Goal: Information Seeking & Learning: Learn about a topic

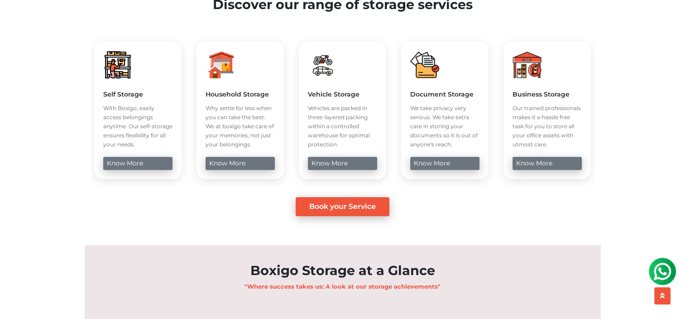
scroll to position [355, 0]
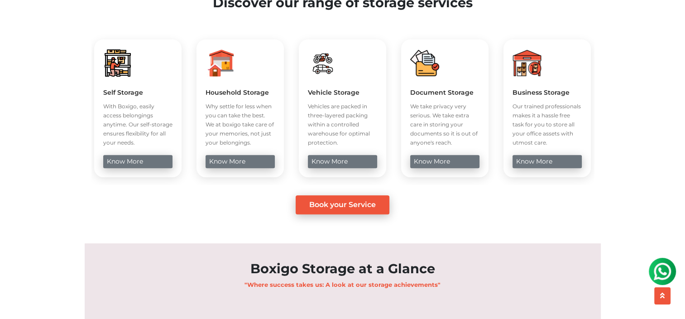
click at [352, 177] on div "Vehicle Storage Vehicles are packed in three-layered packing within a controlle…" at bounding box center [342, 108] width 87 height 138
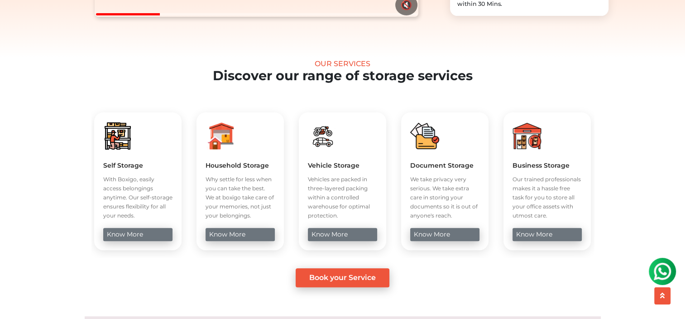
scroll to position [0, 0]
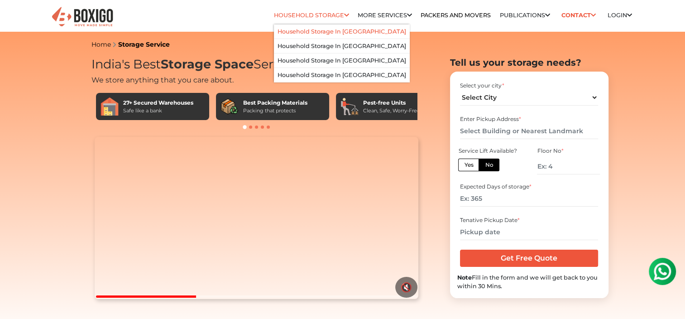
click at [305, 31] on link "Household Storage in bangalore" at bounding box center [342, 31] width 129 height 7
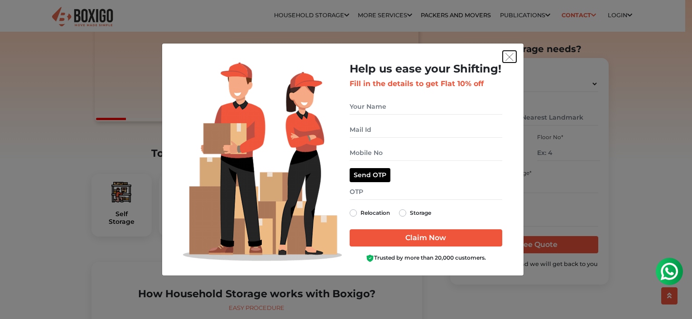
click at [513, 57] on img "get free quote dialog" at bounding box center [509, 57] width 8 height 8
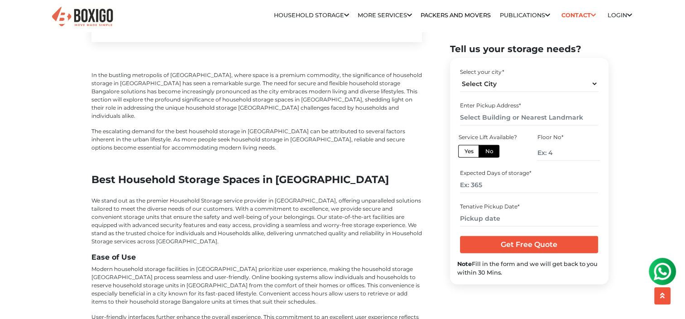
scroll to position [2291, 0]
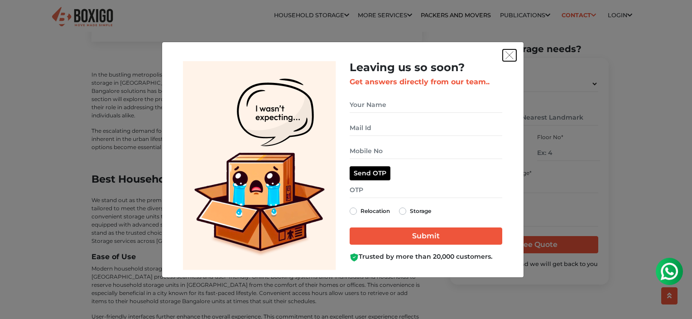
click at [507, 56] on img "get free quote dialog" at bounding box center [509, 55] width 8 height 8
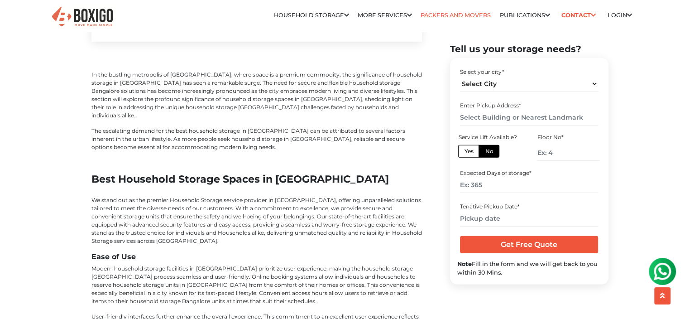
click at [444, 13] on link "Packers and Movers" at bounding box center [456, 15] width 70 height 7
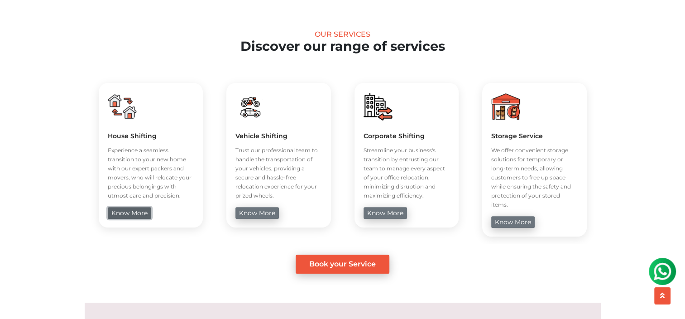
click at [128, 216] on link "know more" at bounding box center [129, 213] width 43 height 12
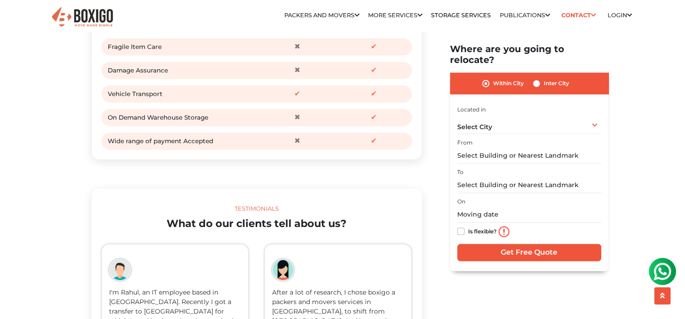
scroll to position [1258, 0]
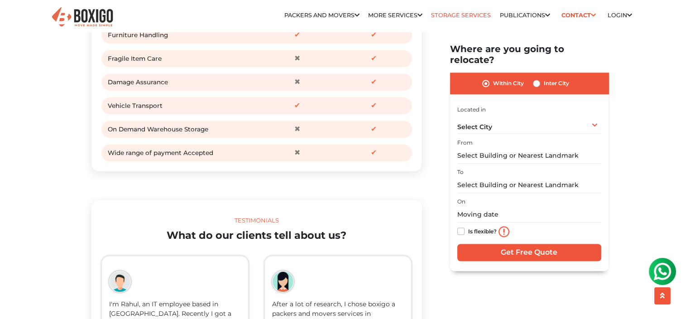
click at [442, 17] on link "Storage Services" at bounding box center [461, 15] width 60 height 7
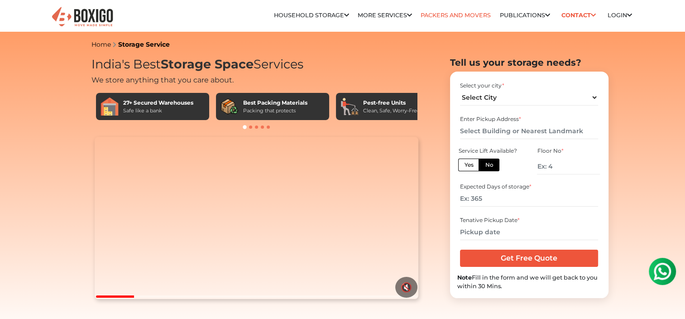
click at [429, 14] on link "Packers and Movers" at bounding box center [456, 15] width 70 height 7
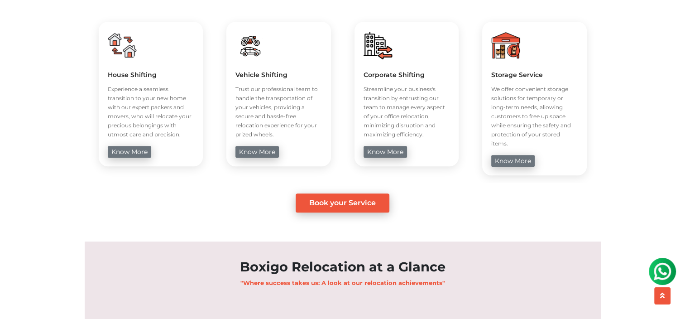
scroll to position [383, 0]
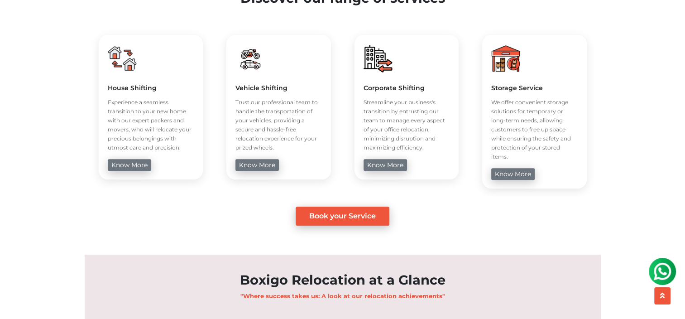
drag, startPoint x: 180, startPoint y: 154, endPoint x: 101, endPoint y: 67, distance: 117.1
click at [101, 67] on div "House Shifting Experience a seamless transition to your new home with our exper…" at bounding box center [151, 107] width 105 height 144
click at [183, 155] on div "House Shifting Experience a seamless transition to your new home with our exper…" at bounding box center [151, 107] width 105 height 144
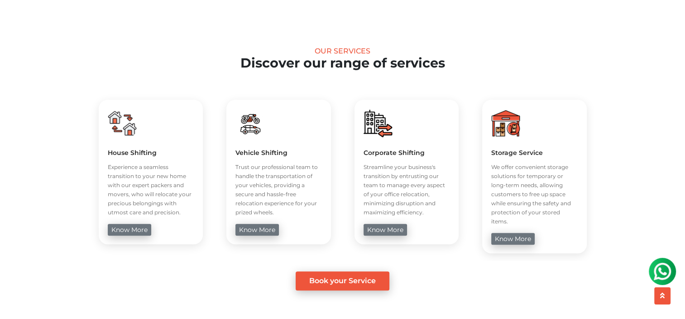
scroll to position [319, 0]
drag, startPoint x: 108, startPoint y: 153, endPoint x: 156, endPoint y: 154, distance: 48.0
click at [156, 154] on h5 "House Shifting" at bounding box center [151, 152] width 87 height 8
click at [120, 123] on img at bounding box center [122, 122] width 29 height 29
click at [115, 120] on img at bounding box center [122, 122] width 29 height 29
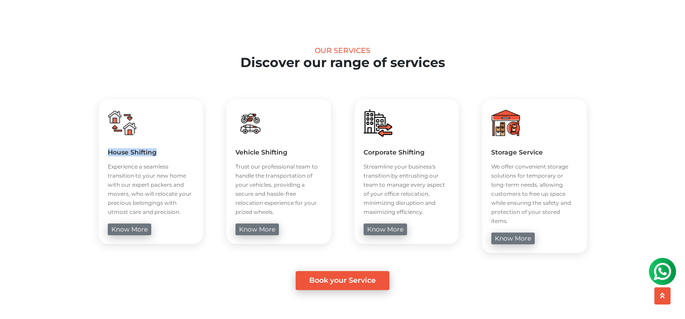
drag, startPoint x: 179, startPoint y: 210, endPoint x: 92, endPoint y: 120, distance: 125.6
click at [92, 120] on div "House Shifting Experience a seamless transition to your new home with our exper…" at bounding box center [150, 171] width 119 height 159
copy div "House Shifting Experience a seamless transition to your new home with our exper…"
drag, startPoint x: 275, startPoint y: 214, endPoint x: 234, endPoint y: 121, distance: 101.8
click at [234, 121] on div "Vehicle Shifting Trust our professional team to handle the transportation of yo…" at bounding box center [278, 171] width 105 height 144
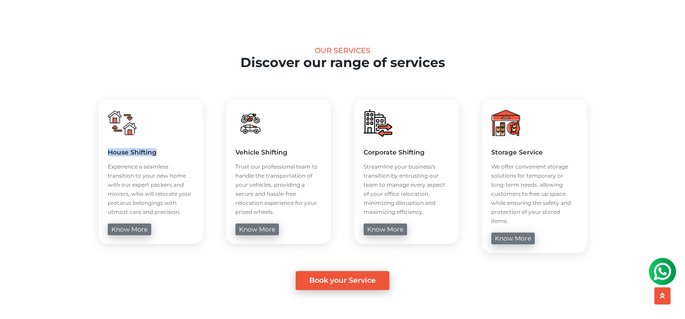
copy div "Vehicle Shifting Trust our professional team to handle the transportation of yo…"
drag, startPoint x: 425, startPoint y: 214, endPoint x: 359, endPoint y: 120, distance: 114.7
click at [359, 120] on div "Corporate Shifting Streamline your business's transition by entrusting our team…" at bounding box center [407, 171] width 105 height 144
copy div "Corporate Shifting Streamline your business's transition by entrusting our team…"
drag, startPoint x: 488, startPoint y: 116, endPoint x: 570, endPoint y: 217, distance: 129.7
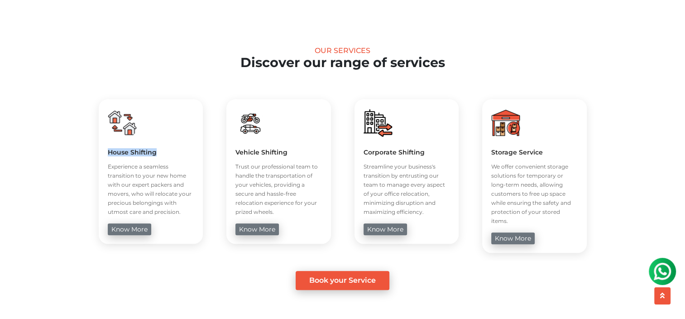
click at [570, 217] on div "Storage Service We offer convenient storage solutions for temporary or long-ter…" at bounding box center [534, 175] width 105 height 153
copy div "Storage Service We offer convenient storage solutions for temporary or long-ter…"
click at [237, 234] on link "know more" at bounding box center [257, 229] width 43 height 12
